Goal: Task Accomplishment & Management: Complete application form

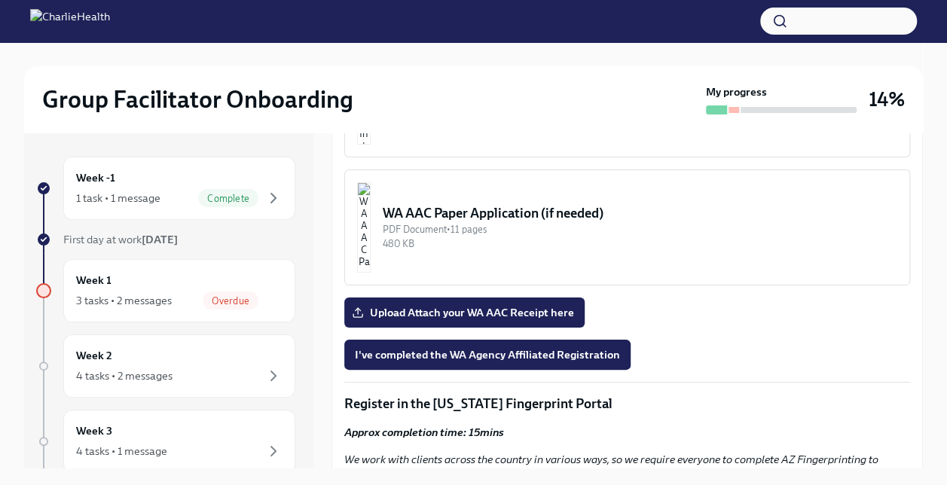
scroll to position [1718, 0]
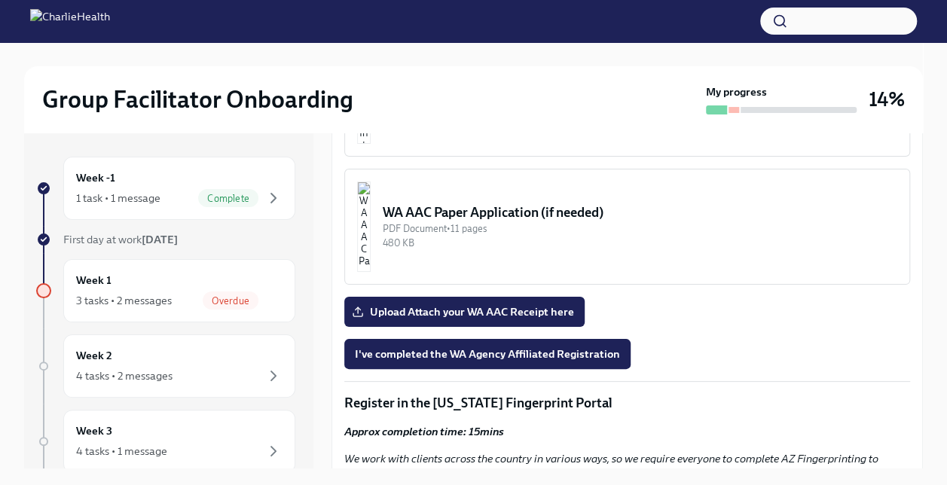
click at [402, 28] on strong "LINK for WA AAC" at bounding box center [401, 21] width 85 height 14
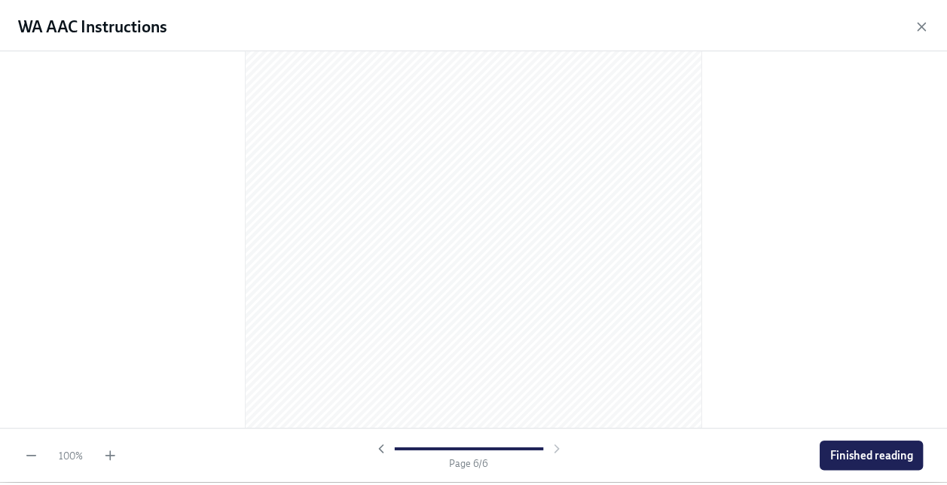
scroll to position [2536, 0]
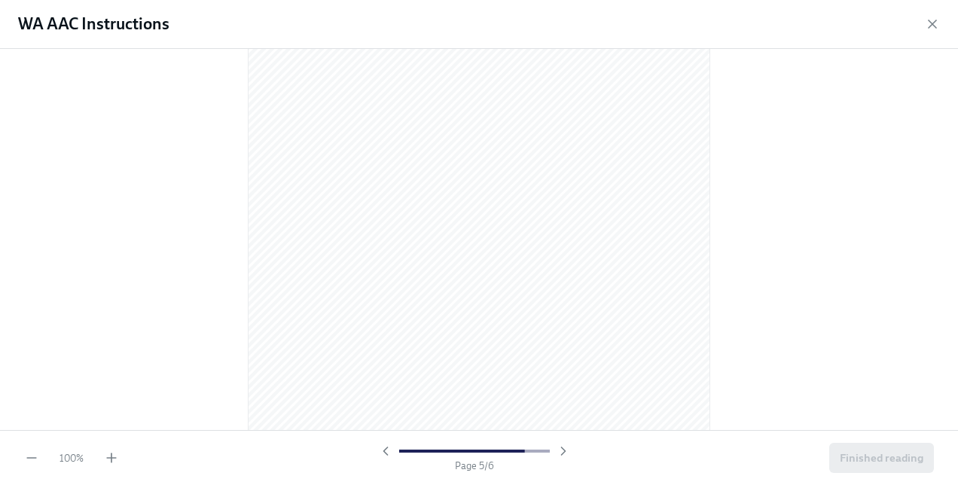
click at [927, 31] on icon "button" at bounding box center [932, 24] width 15 height 15
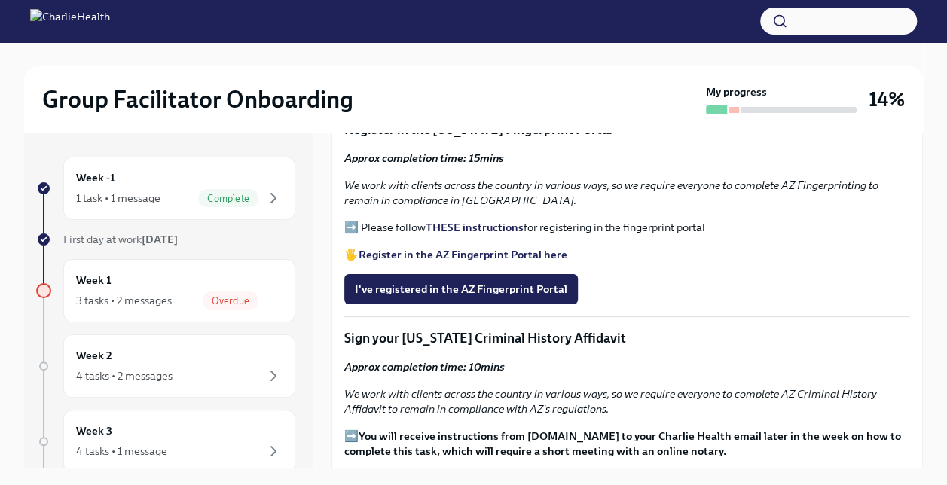
scroll to position [1994, 0]
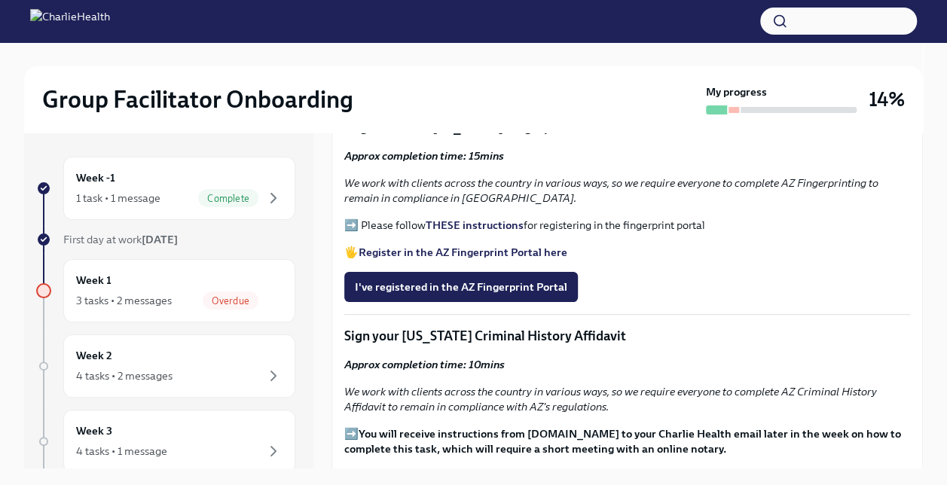
click at [521, 44] on span "Upload Attach your WA AAC Receipt here" at bounding box center [464, 36] width 219 height 15
click at [0, 0] on input "Upload Attach your WA AAC Receipt here" at bounding box center [0, 0] width 0 height 0
click at [475, 93] on button "I've completed the WA Agency Affiliated Registration" at bounding box center [487, 78] width 286 height 30
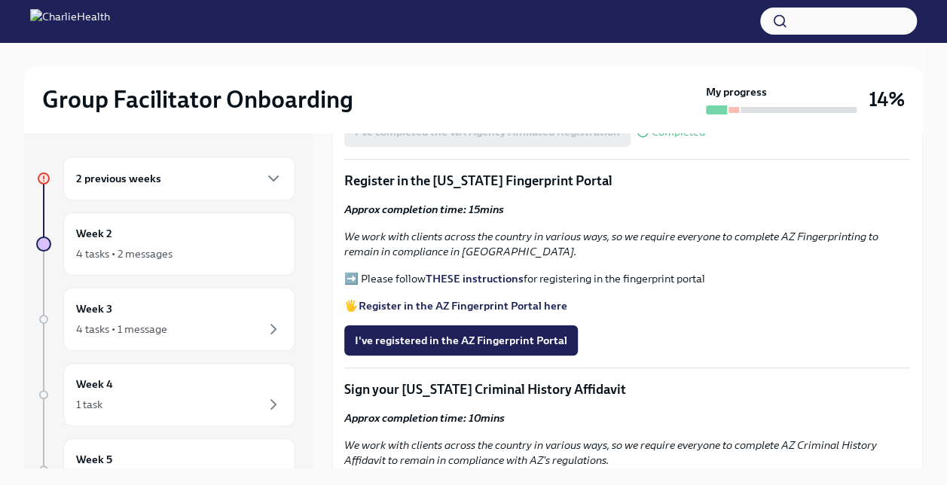
scroll to position [1524, 0]
click at [470, 286] on strong "THESE instructions" at bounding box center [475, 280] width 98 height 14
click at [448, 313] on strong "Register in the AZ Fingerprint Portal here" at bounding box center [463, 307] width 209 height 14
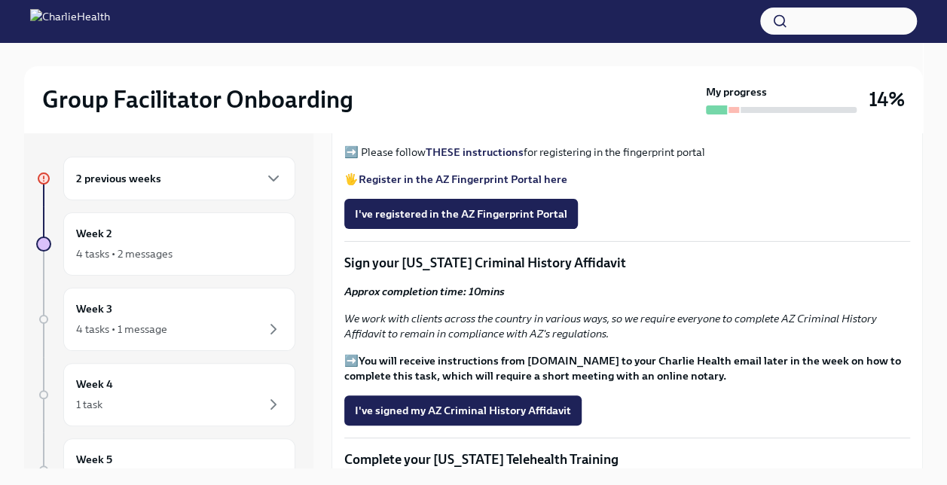
scroll to position [1652, 0]
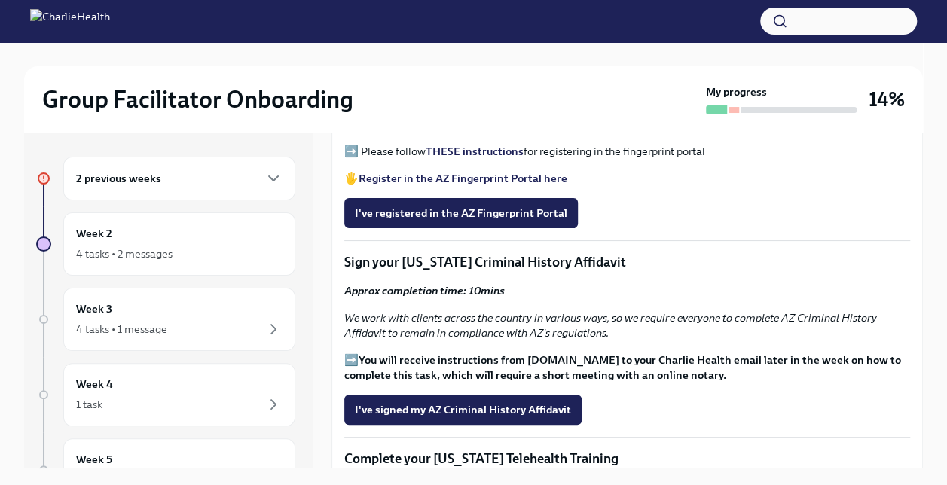
click at [460, 221] on span "I've registered in the AZ Fingerprint Portal" at bounding box center [461, 213] width 212 height 15
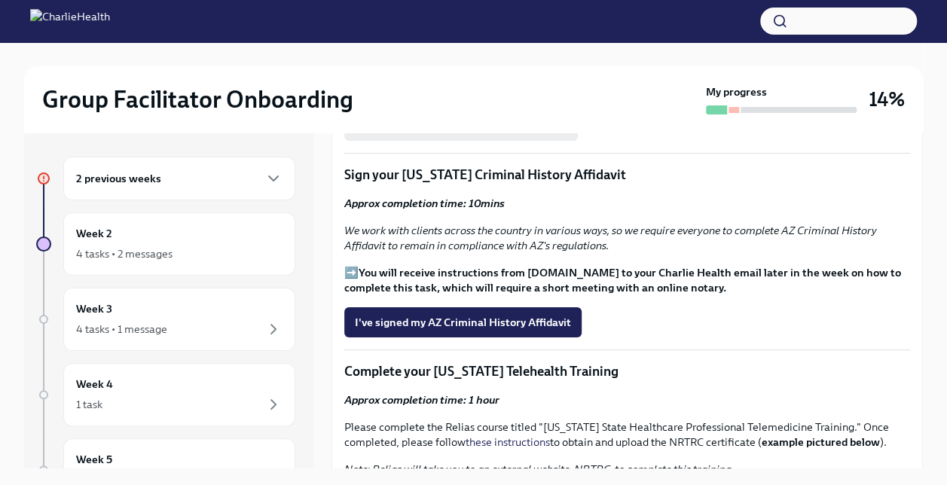
scroll to position [1740, 0]
click at [500, 329] on span "I've signed my AZ Criminal History Affidavit" at bounding box center [463, 321] width 216 height 15
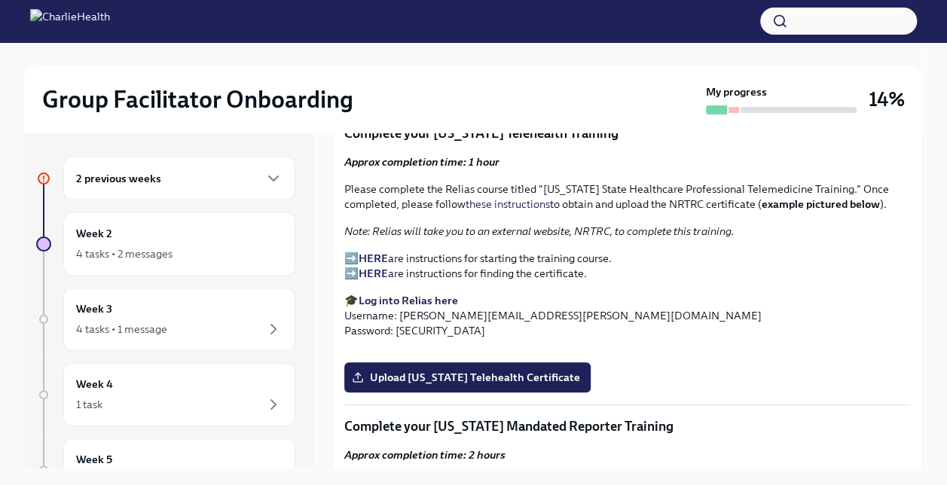
scroll to position [1956, 0]
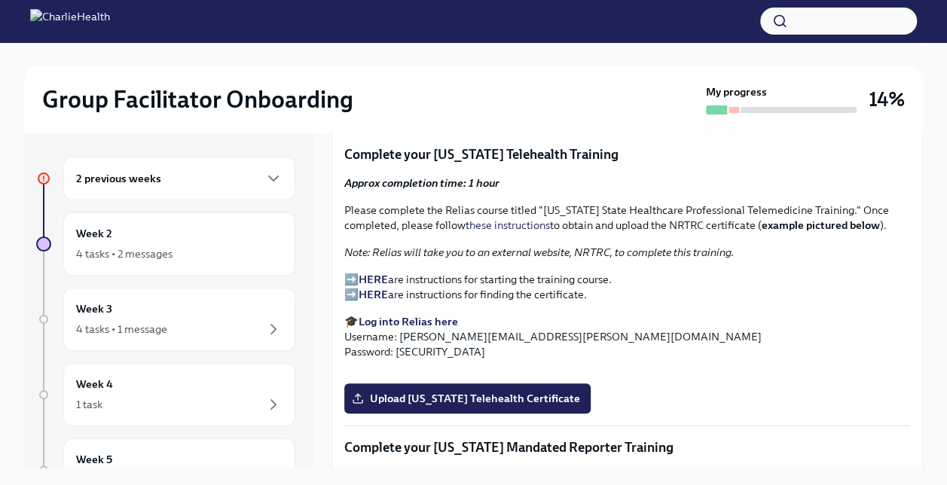
click at [375, 286] on strong "HERE" at bounding box center [373, 280] width 29 height 14
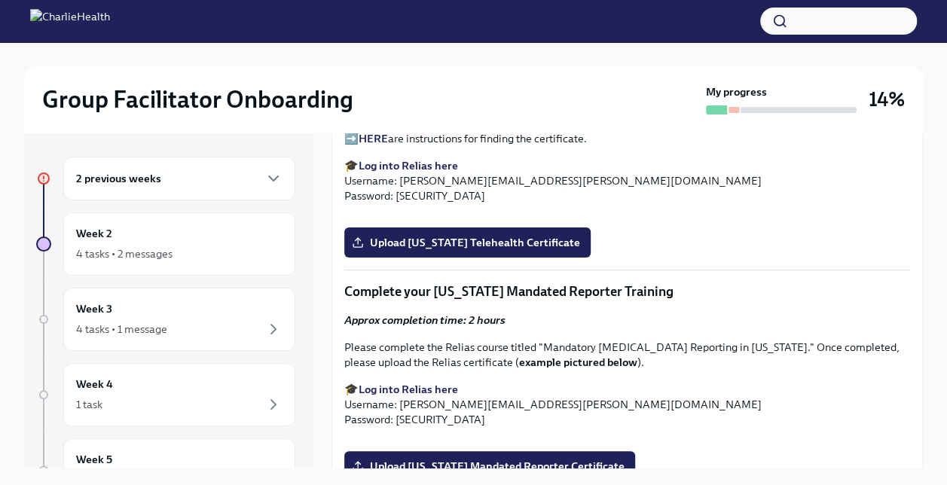
scroll to position [2112, 0]
click at [414, 173] on strong "Log into Relias here" at bounding box center [408, 166] width 99 height 14
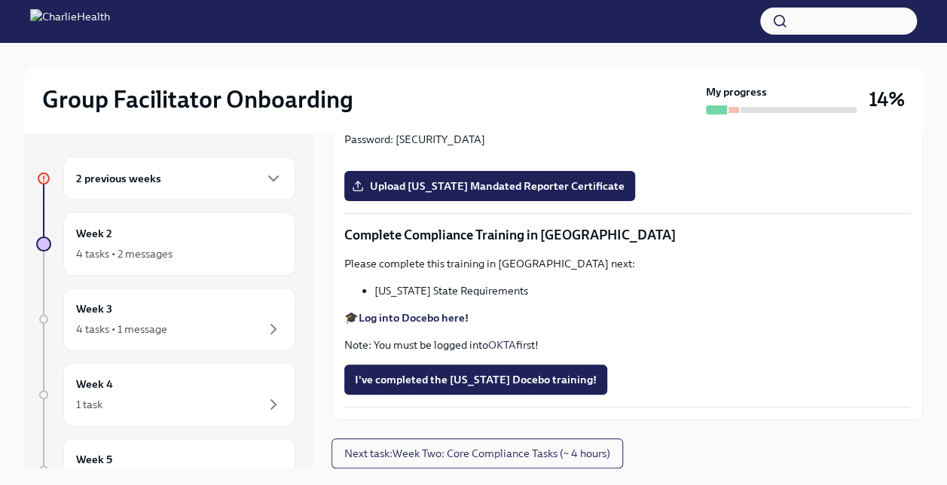
scroll to position [2445, 0]
click at [0, 0] on input "Upload [US_STATE] Telehealth Certificate" at bounding box center [0, 0] width 0 height 0
click at [422, 116] on strong "Log into Relias here" at bounding box center [408, 109] width 99 height 14
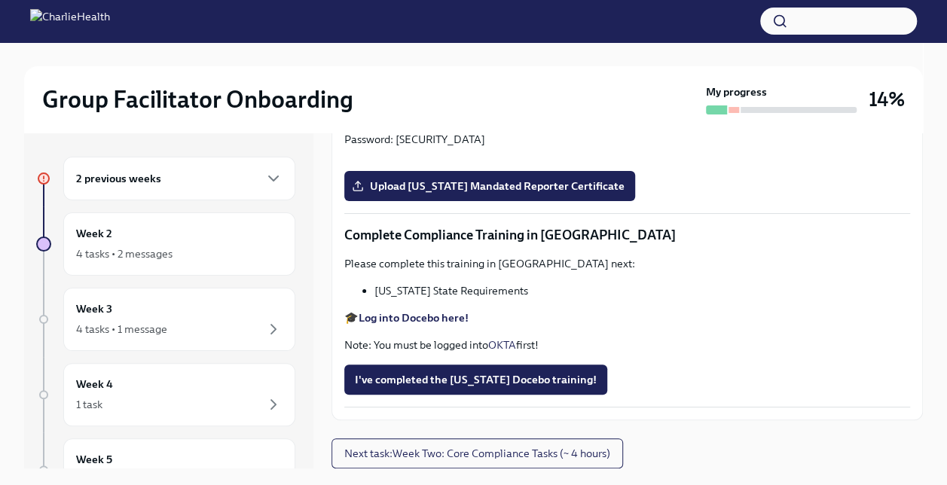
scroll to position [3044, 0]
click at [414, 194] on span "Upload [US_STATE] Mandated Reporter Certificate" at bounding box center [490, 186] width 270 height 15
click at [0, 0] on input "Upload [US_STATE] Mandated Reporter Certificate" at bounding box center [0, 0] width 0 height 0
click at [443, 319] on strong "Log into Docebo here!" at bounding box center [414, 318] width 110 height 14
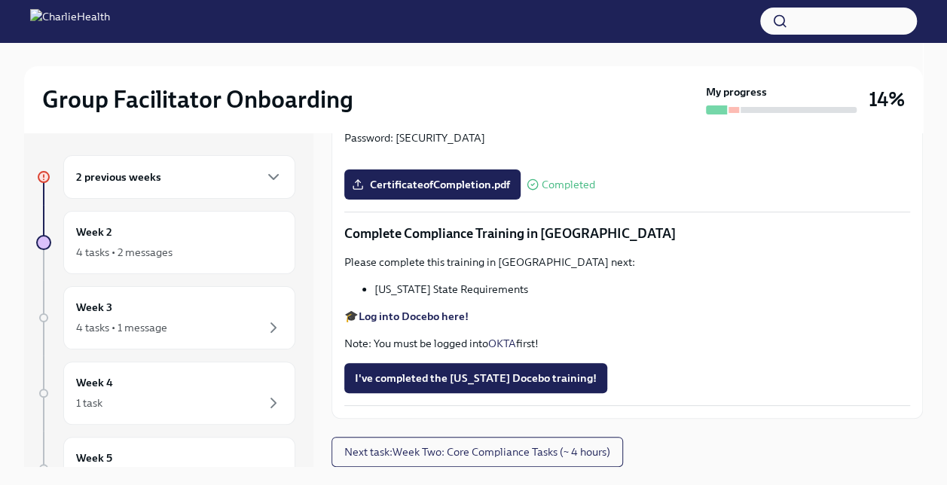
scroll to position [0, 0]
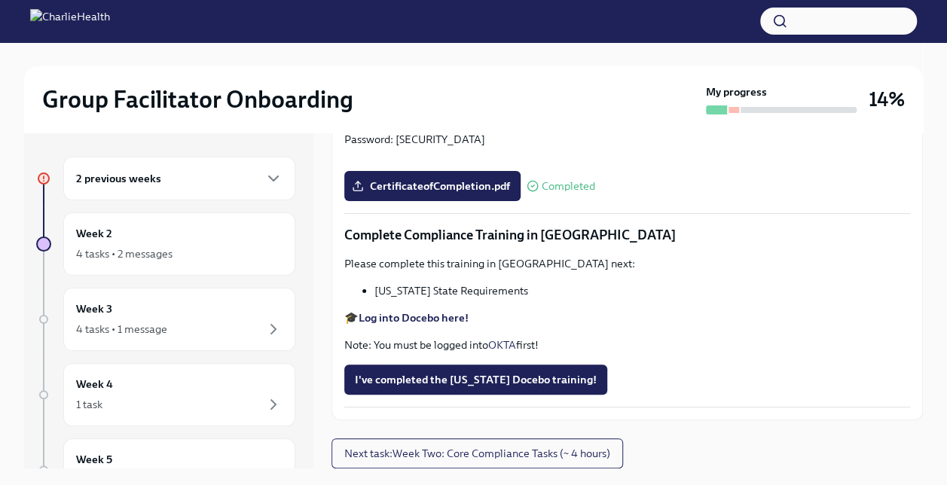
click at [269, 178] on icon "button" at bounding box center [273, 178] width 9 height 5
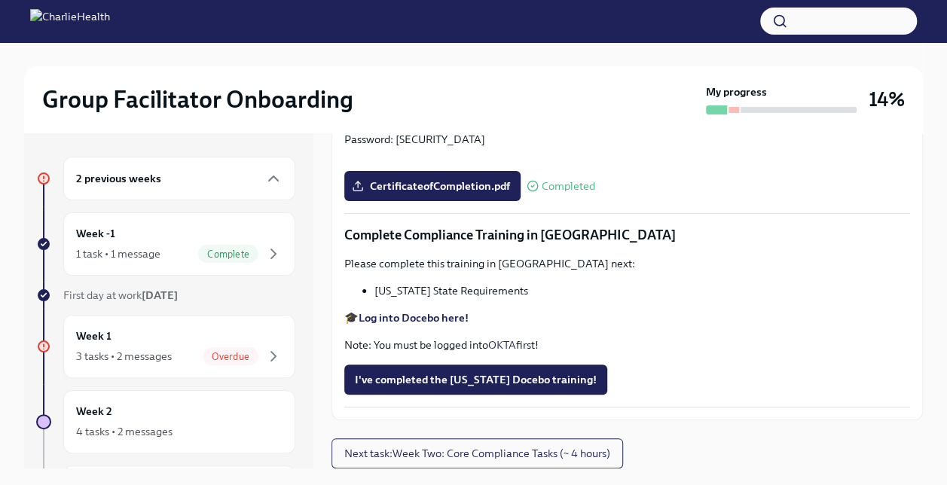
click at [196, 241] on div "Week -1 1 task • 1 message Complete" at bounding box center [179, 244] width 206 height 38
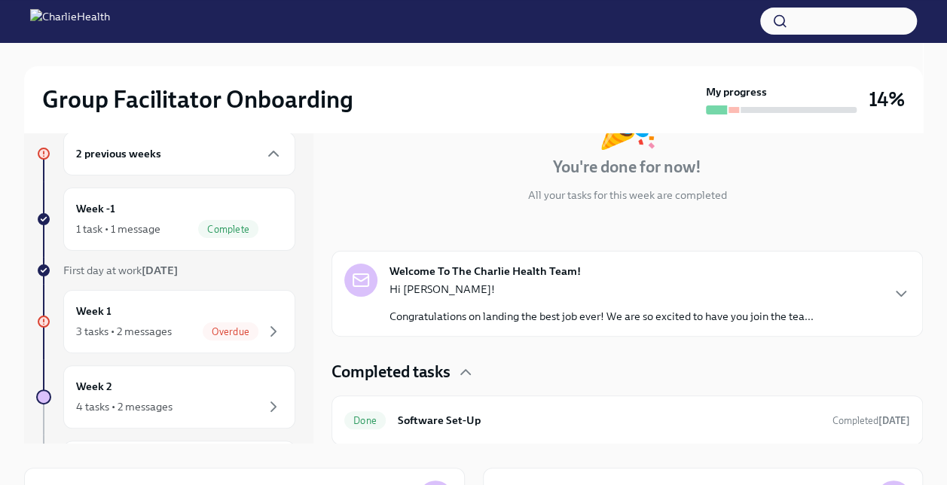
scroll to position [26, 0]
click at [782, 308] on p "Congratulations on landing the best job ever! We are so excited to have you joi…" at bounding box center [602, 315] width 424 height 15
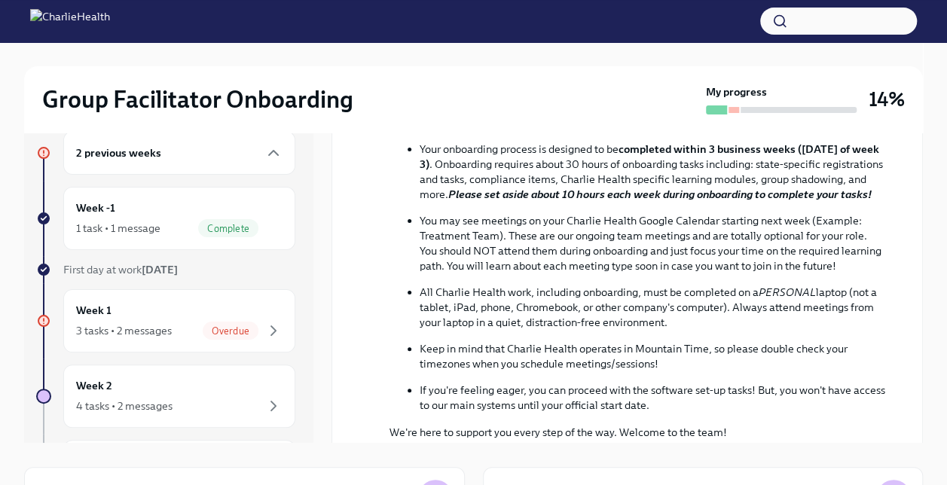
scroll to position [497, 0]
